Goal: Task Accomplishment & Management: Manage account settings

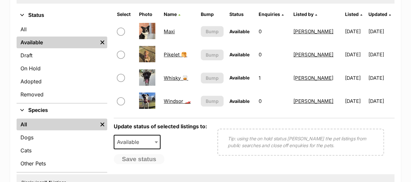
click at [170, 79] on link "Whisky 🥃" at bounding box center [176, 78] width 24 height 6
click at [167, 33] on link "Maxi" at bounding box center [169, 31] width 11 height 6
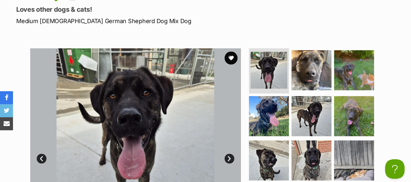
scroll to position [311, 0]
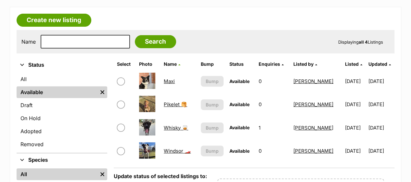
scroll to position [118, 0]
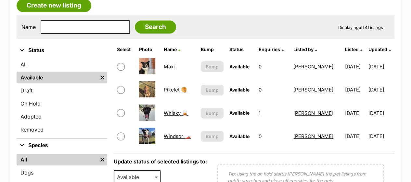
click at [170, 65] on link "Maxi" at bounding box center [169, 66] width 11 height 6
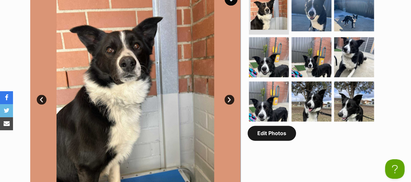
click at [263, 137] on link "Edit Photos" at bounding box center [272, 132] width 48 height 15
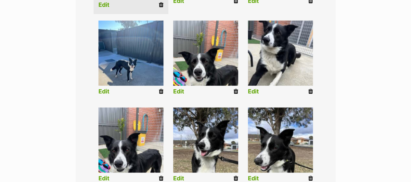
scroll to position [248, 0]
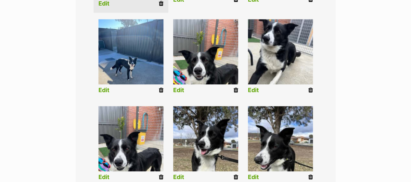
click at [161, 91] on icon at bounding box center [161, 90] width 5 height 6
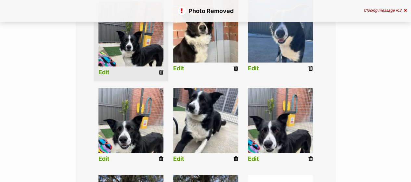
scroll to position [152, 0]
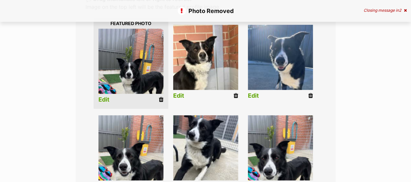
click at [310, 95] on icon at bounding box center [311, 96] width 5 height 6
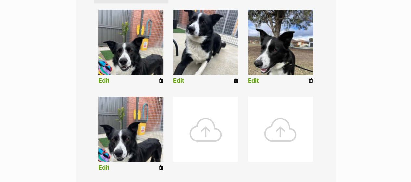
scroll to position [258, 0]
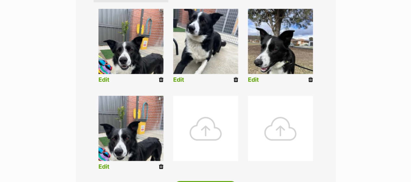
click at [159, 167] on icon at bounding box center [161, 167] width 5 height 6
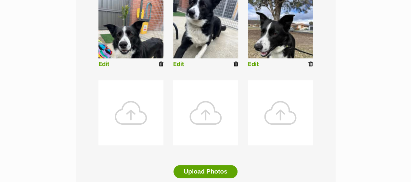
scroll to position [276, 0]
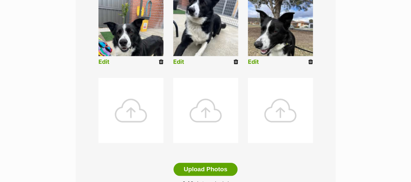
click at [138, 85] on div at bounding box center [130, 110] width 65 height 65
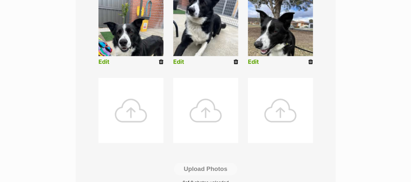
click at [139, 102] on div at bounding box center [130, 110] width 65 height 65
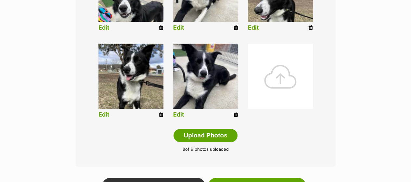
scroll to position [313, 0]
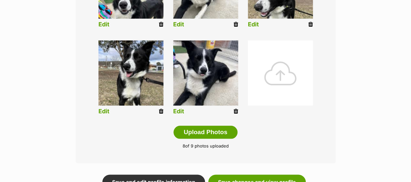
click at [161, 111] on icon at bounding box center [161, 111] width 5 height 6
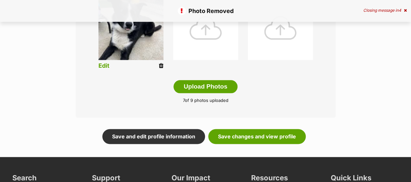
scroll to position [360, 0]
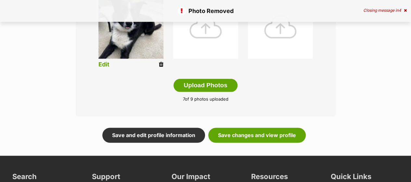
drag, startPoint x: 0, startPoint y: 0, endPoint x: 416, endPoint y: 98, distance: 427.1
click at [411, 98] on html "Skip to main content Log in to favourite this pet Log in Or sign up Search PetR…" at bounding box center [205, 74] width 411 height 868
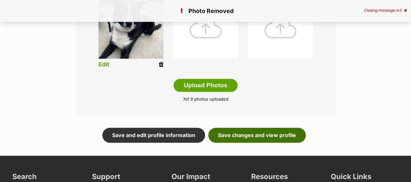
click at [243, 136] on link "Save changes and view profile" at bounding box center [257, 134] width 98 height 15
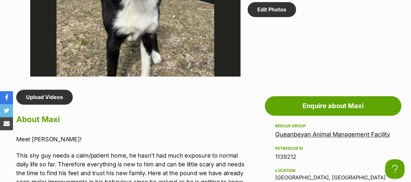
scroll to position [466, 0]
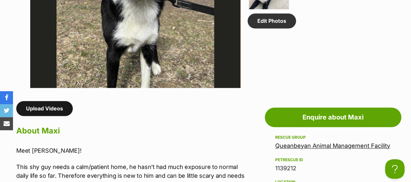
click at [59, 104] on link "Upload Videos" at bounding box center [44, 108] width 57 height 15
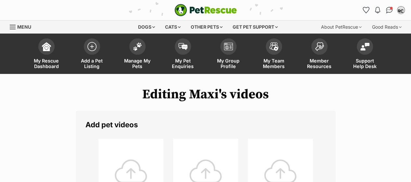
click at [128, 167] on div at bounding box center [130, 170] width 65 height 65
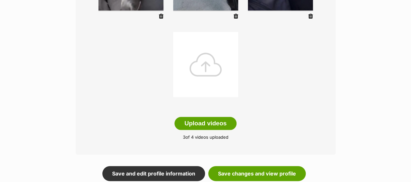
scroll to position [224, 0]
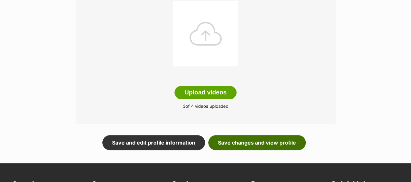
click at [249, 146] on link "Save changes and view profile" at bounding box center [257, 142] width 98 height 15
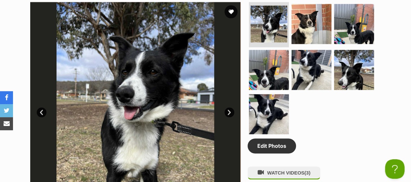
scroll to position [364, 0]
